Goal: Task Accomplishment & Management: Manage account settings

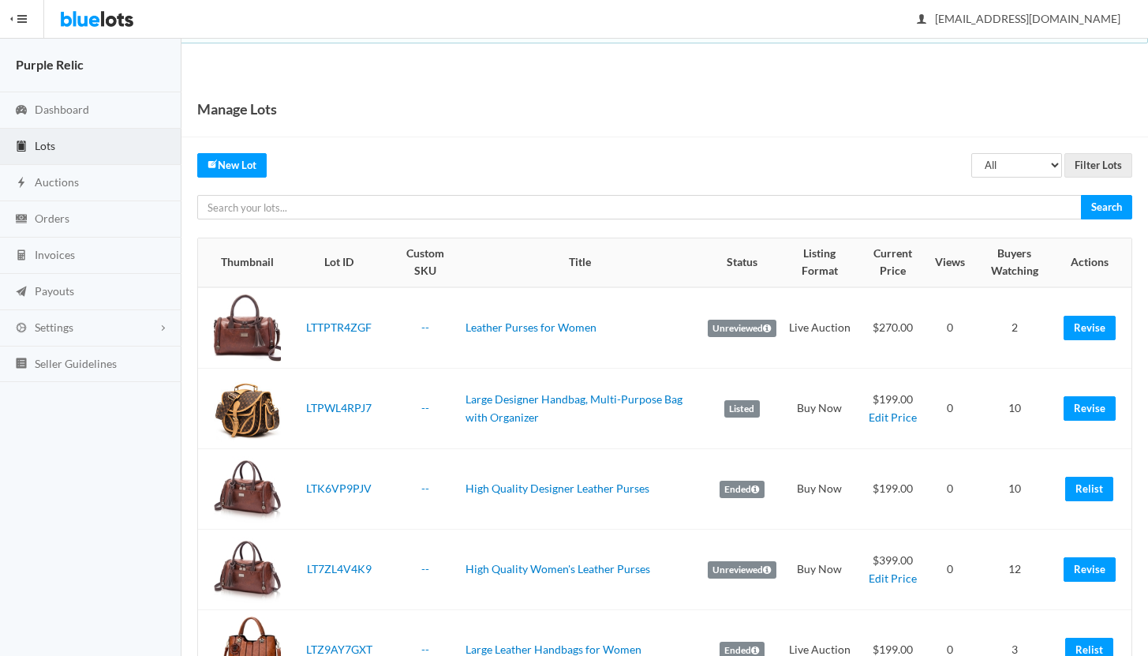
scroll to position [188, 0]
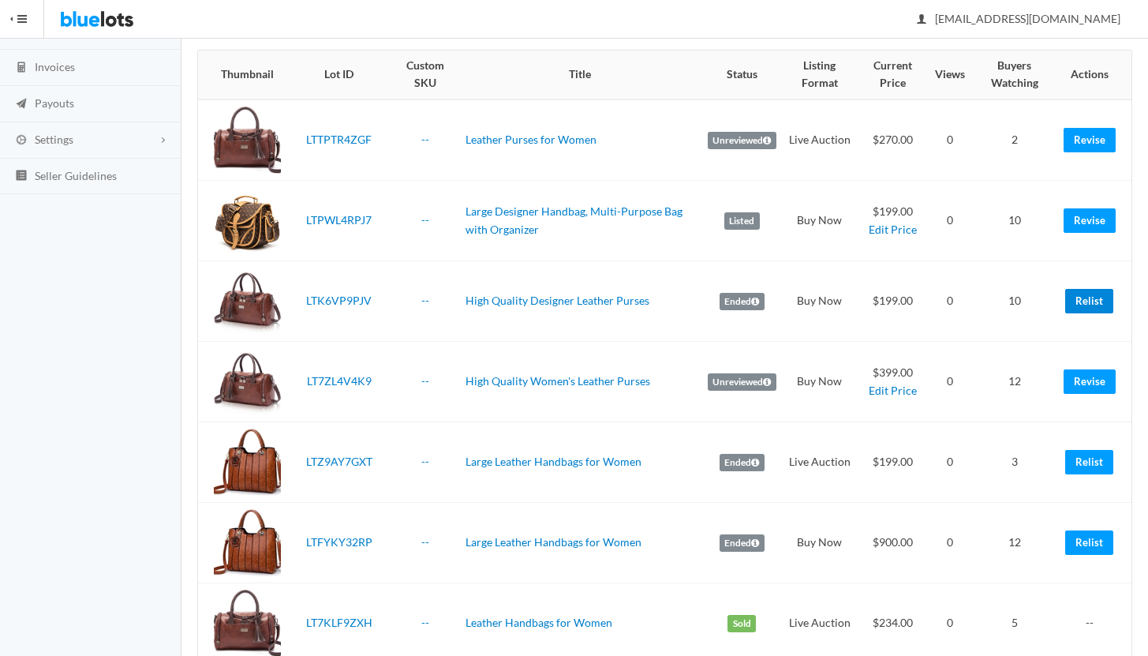
click at [1087, 299] on link "Relist" at bounding box center [1089, 301] width 48 height 24
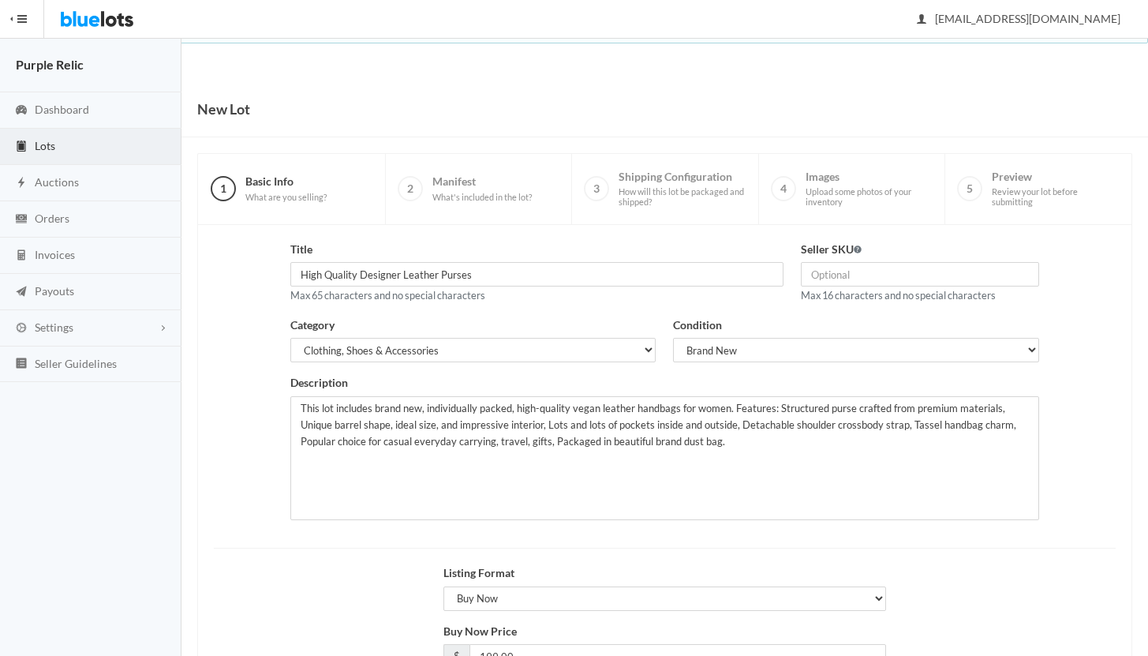
scroll to position [134, 0]
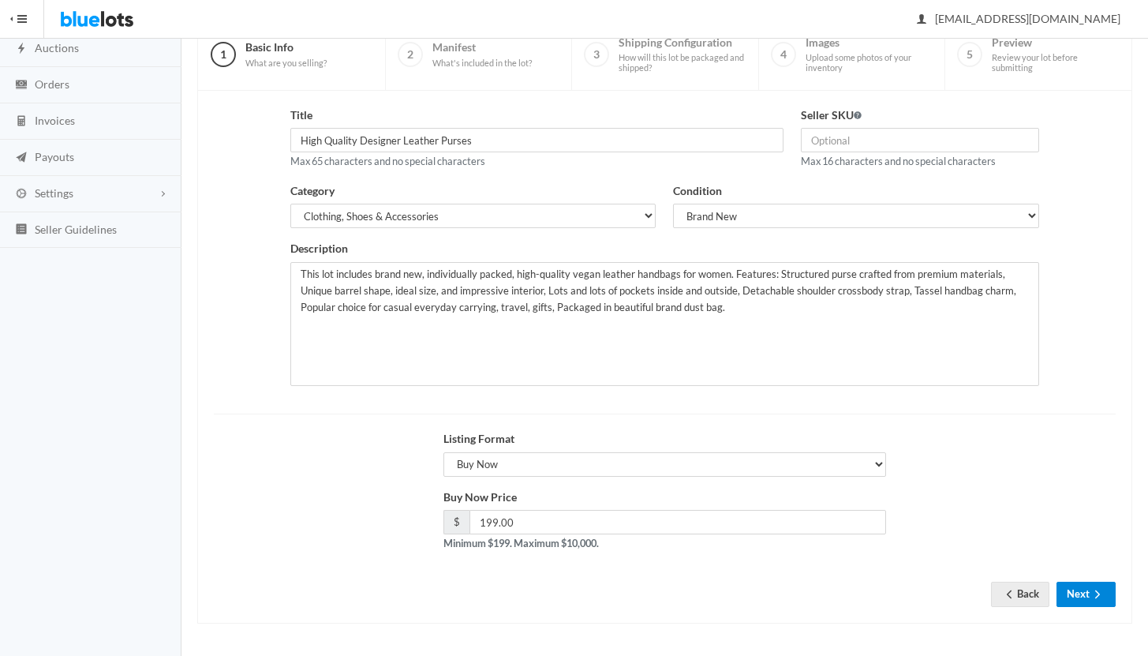
click at [1091, 592] on icon "arrow forward" at bounding box center [1097, 594] width 16 height 13
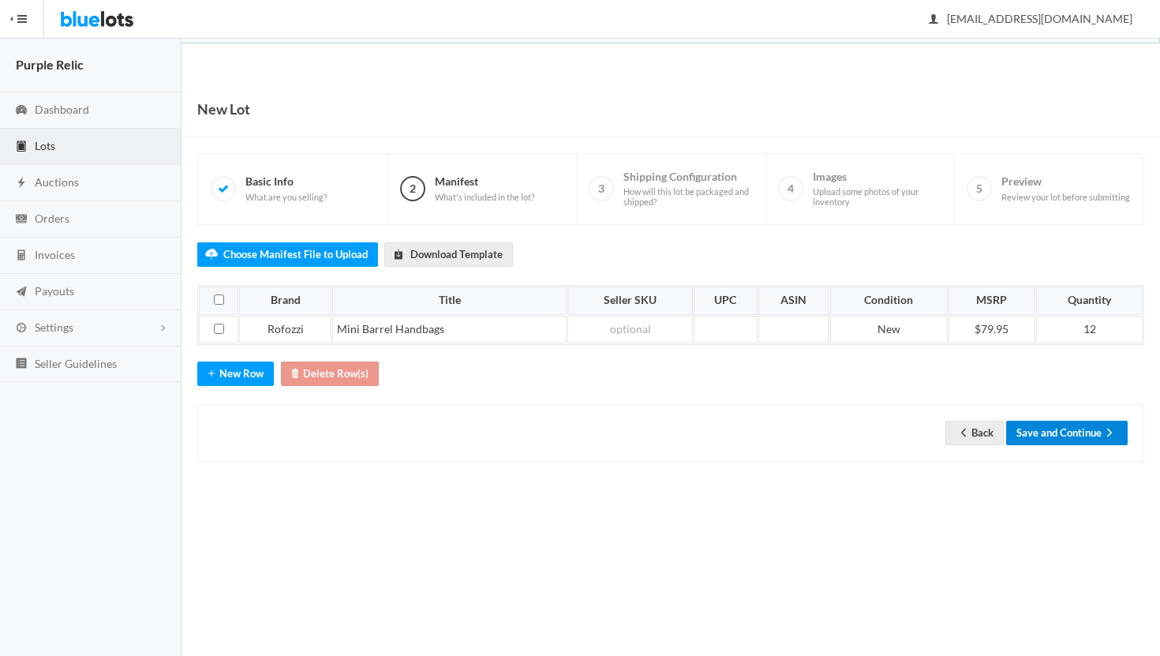
click at [1073, 433] on button "Save and Continue" at bounding box center [1066, 432] width 121 height 24
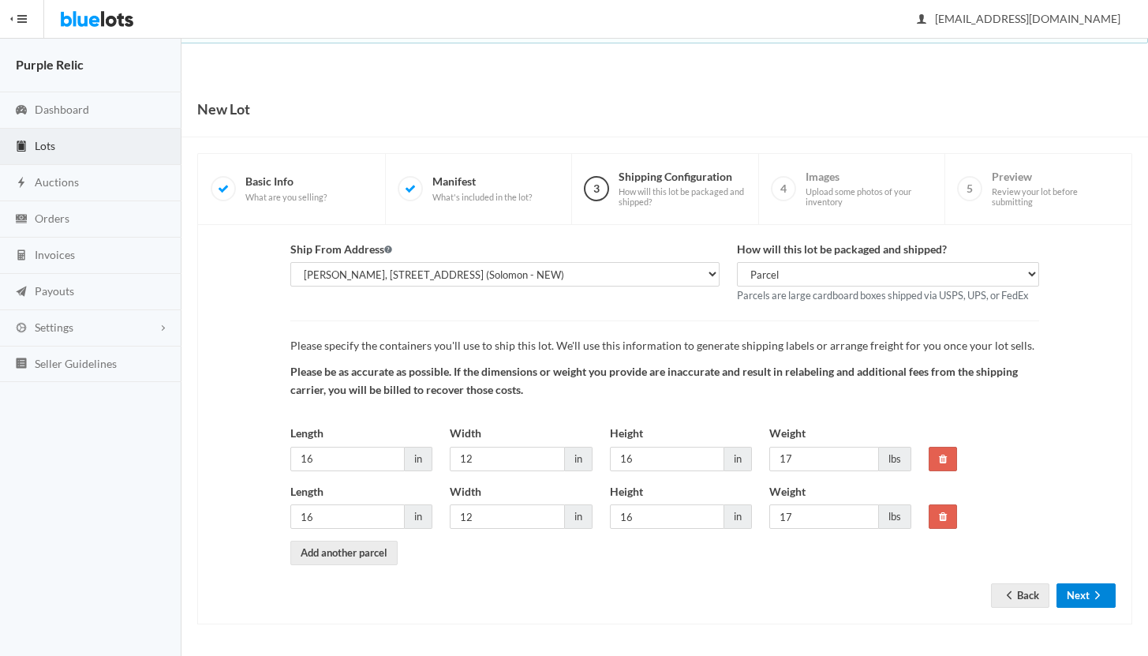
click at [1092, 593] on icon "arrow forward" at bounding box center [1097, 595] width 16 height 13
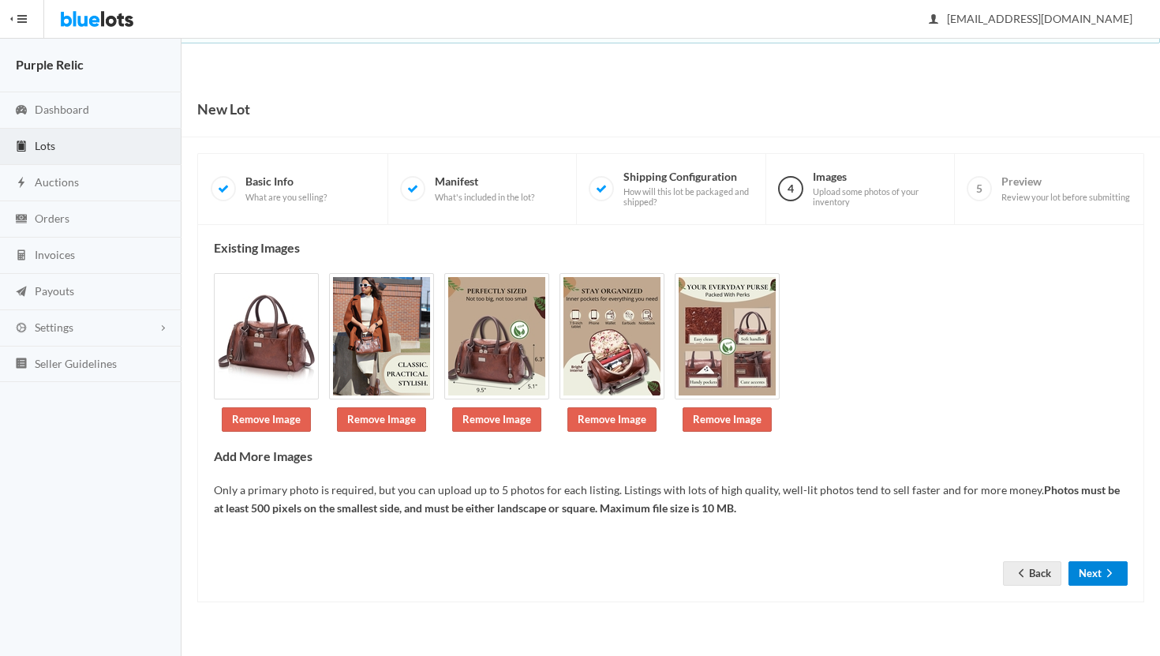
click at [1097, 573] on button "Next" at bounding box center [1097, 573] width 59 height 24
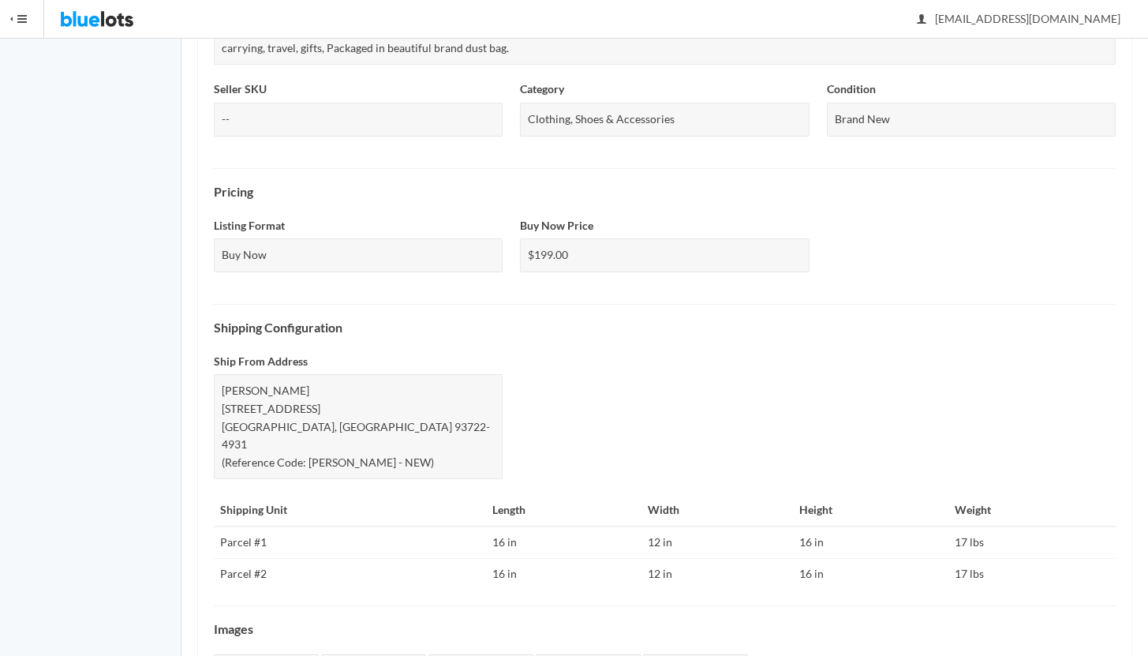
scroll to position [570, 0]
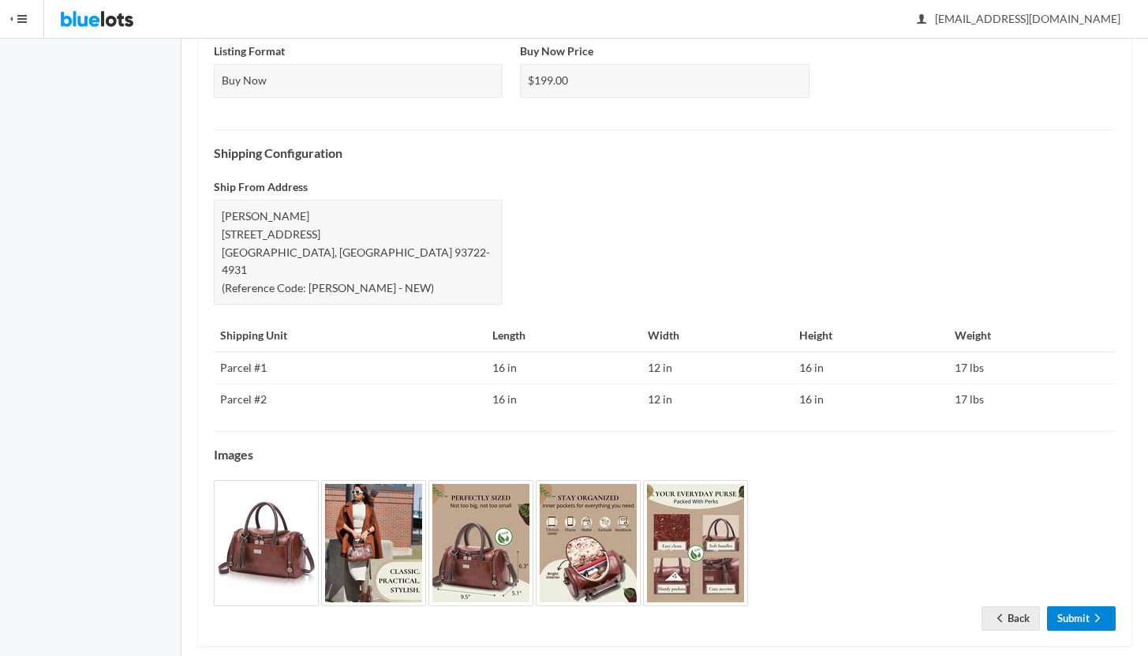
click at [1089, 611] on icon "arrow forward" at bounding box center [1097, 617] width 16 height 13
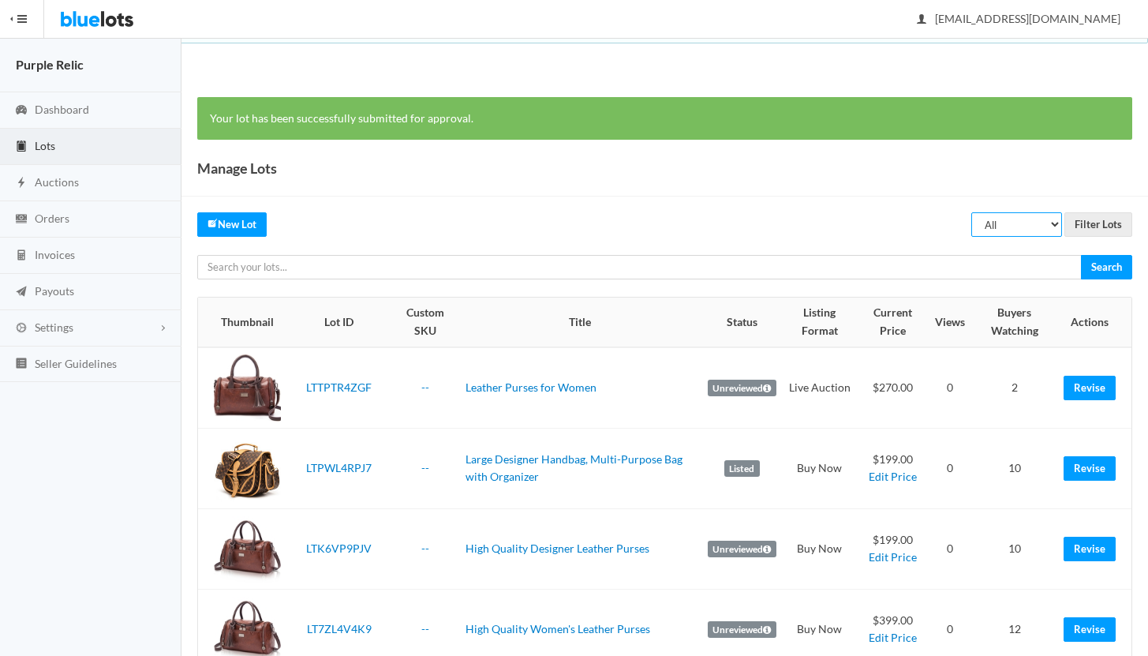
click at [988, 227] on select "All Draft Unreviewed Rejected Scheduled Listed Sold Ended" at bounding box center [1016, 224] width 91 height 24
select select "ended"
click at [972, 212] on select "All Draft Unreviewed Rejected Scheduled Listed Sold Ended" at bounding box center [1016, 224] width 91 height 24
click at [1093, 224] on input "Filter Lots" at bounding box center [1098, 224] width 68 height 24
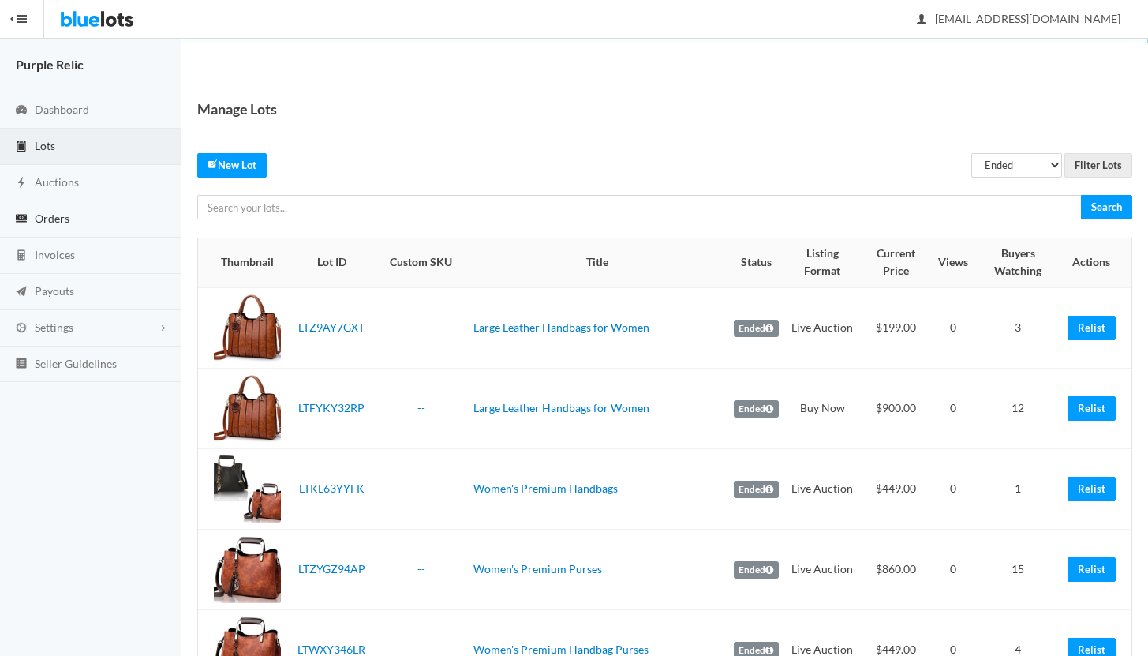
click at [43, 218] on span "Orders" at bounding box center [52, 217] width 35 height 13
